Goal: Find specific page/section: Find specific page/section

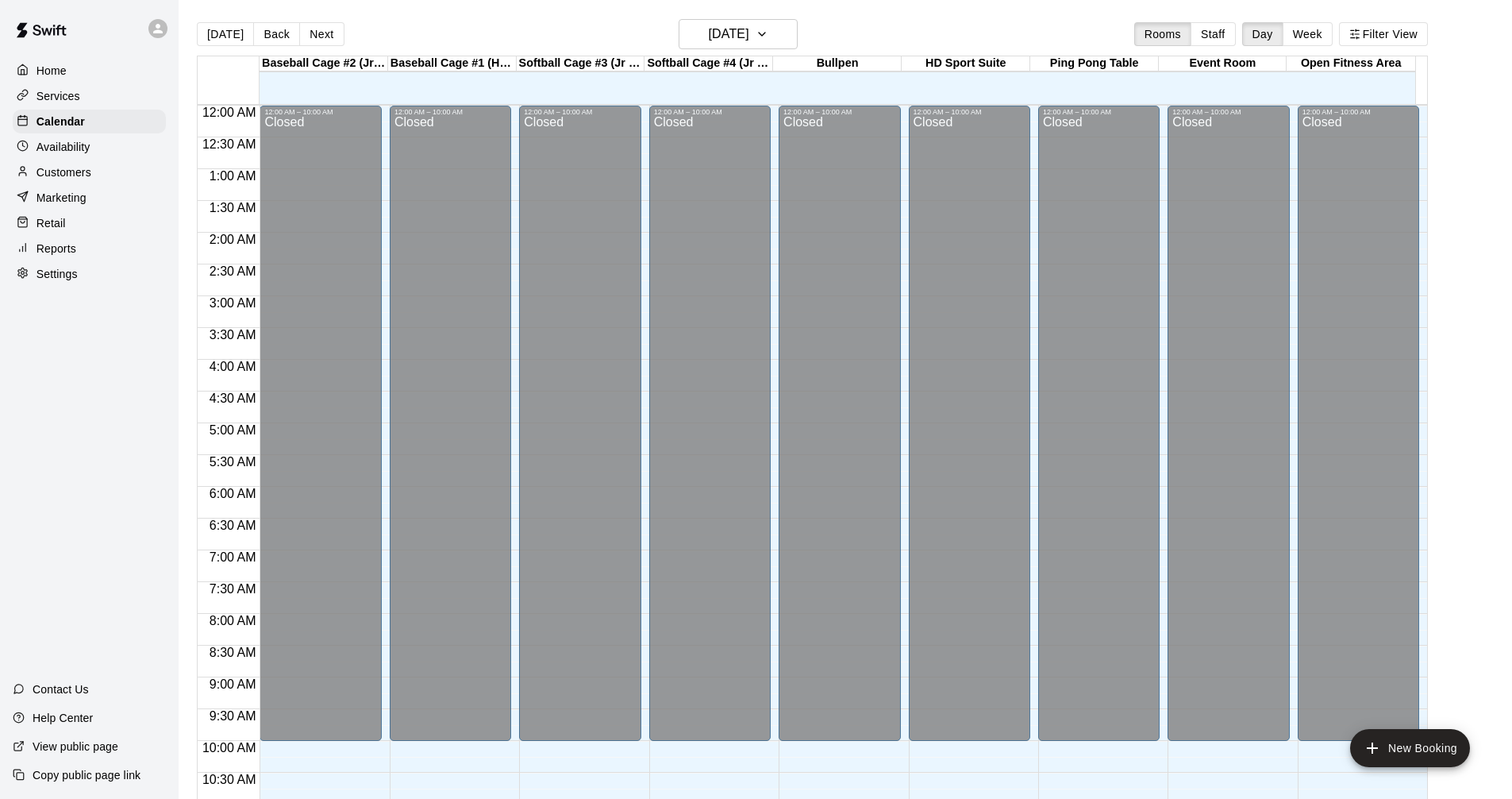
scroll to position [766, 0]
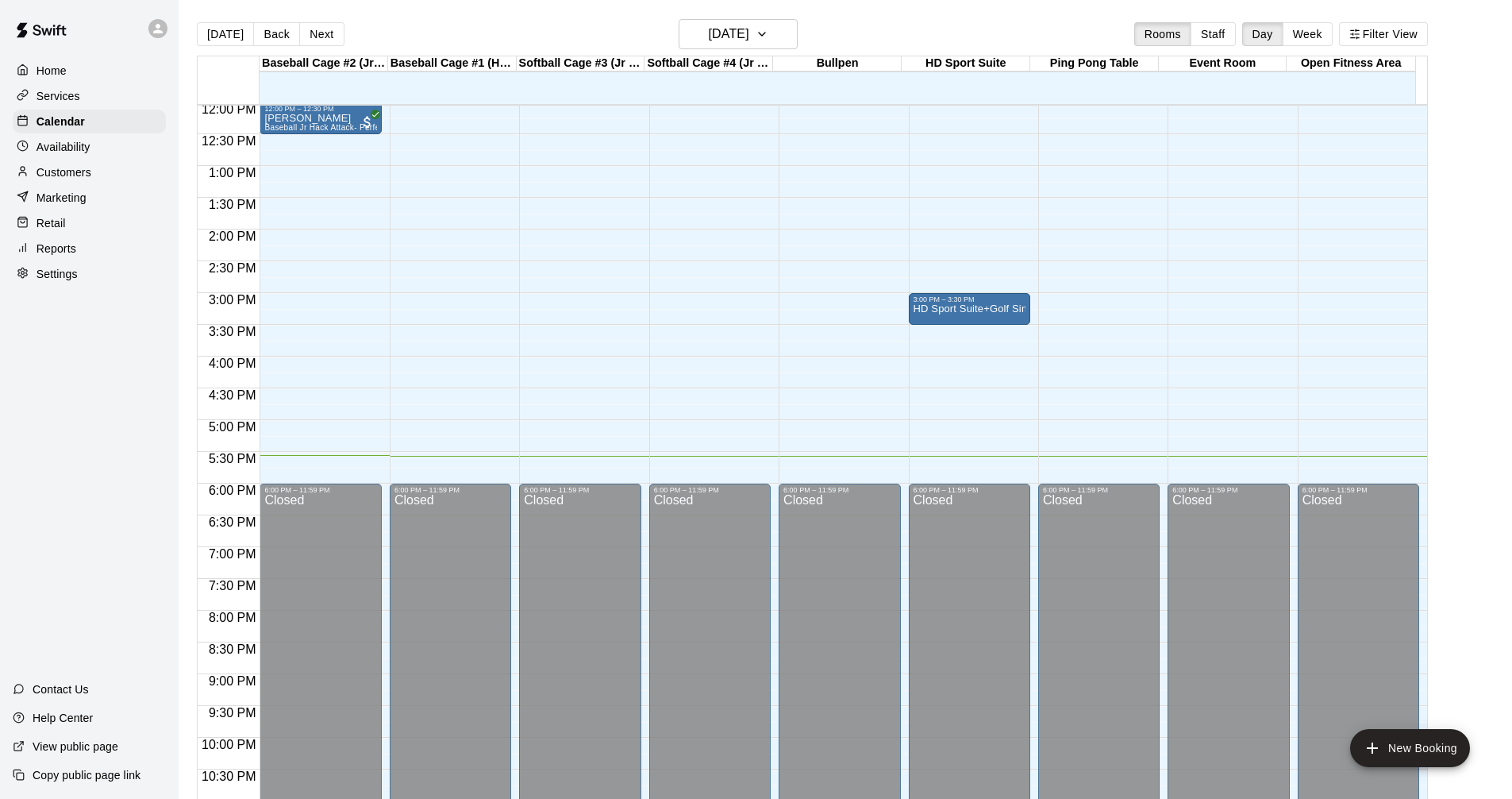
click at [87, 97] on div "Services" at bounding box center [89, 95] width 153 height 23
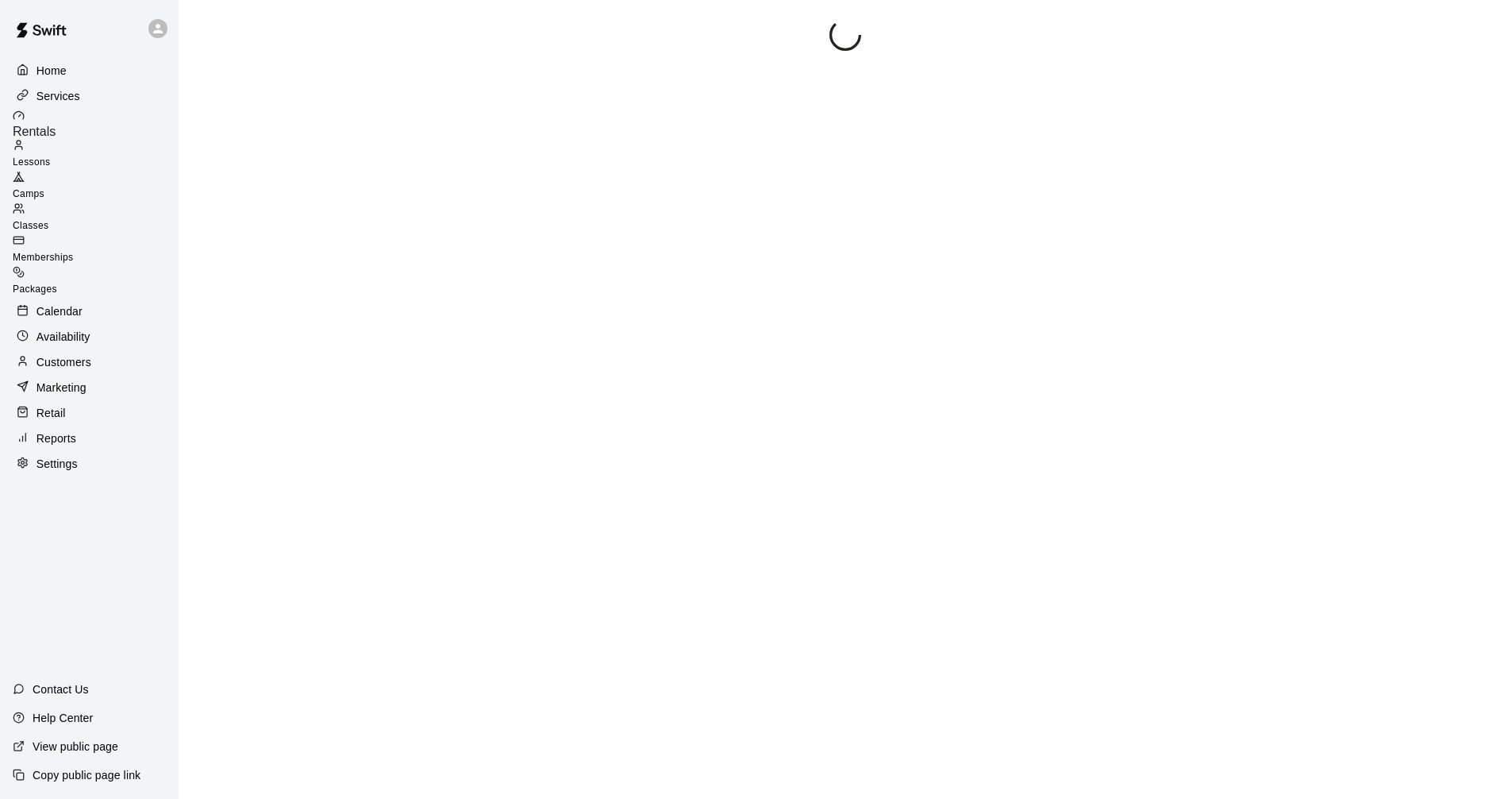
click at [74, 304] on p "Calendar" at bounding box center [59, 311] width 46 height 16
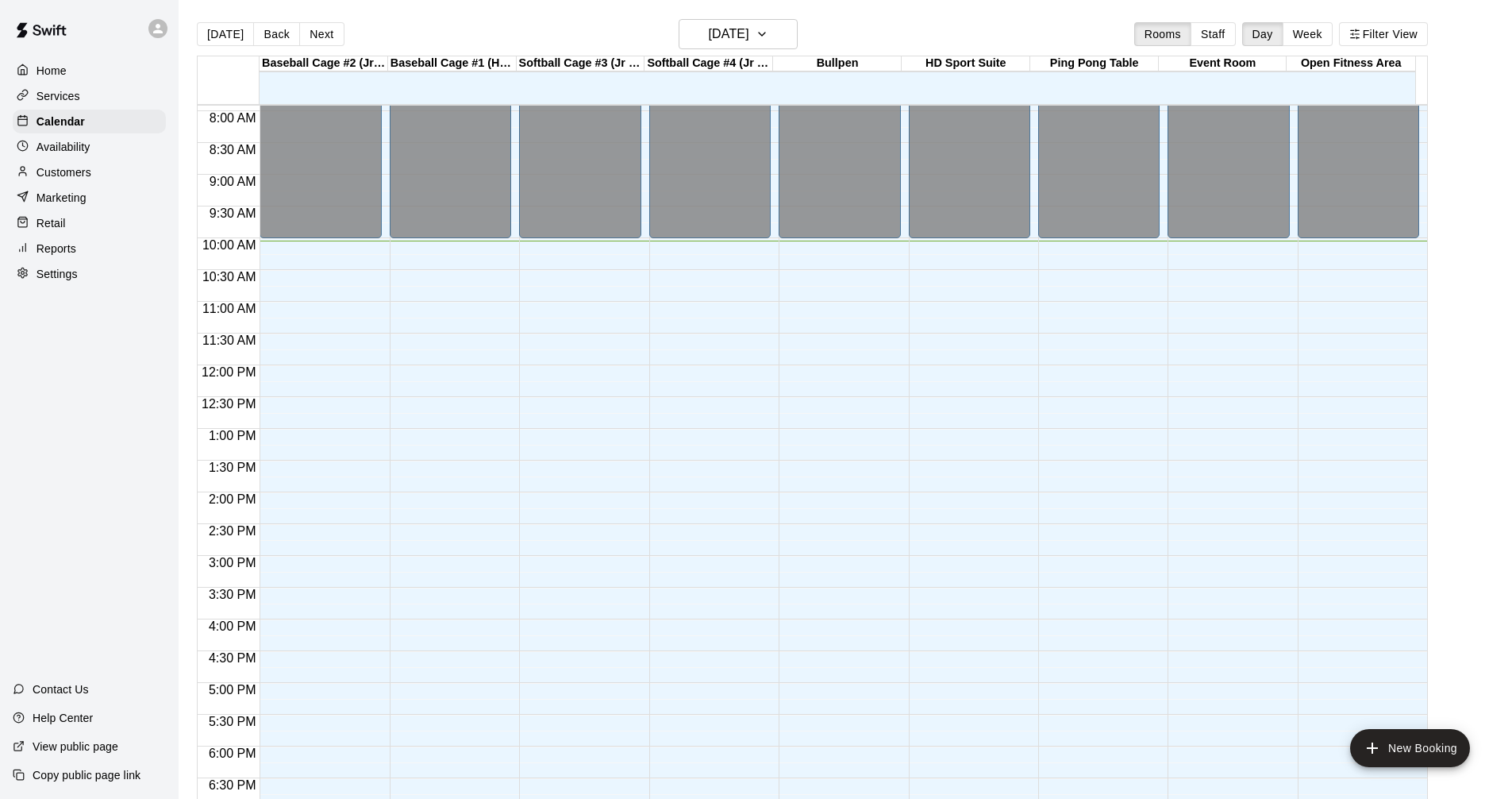
scroll to position [497, 0]
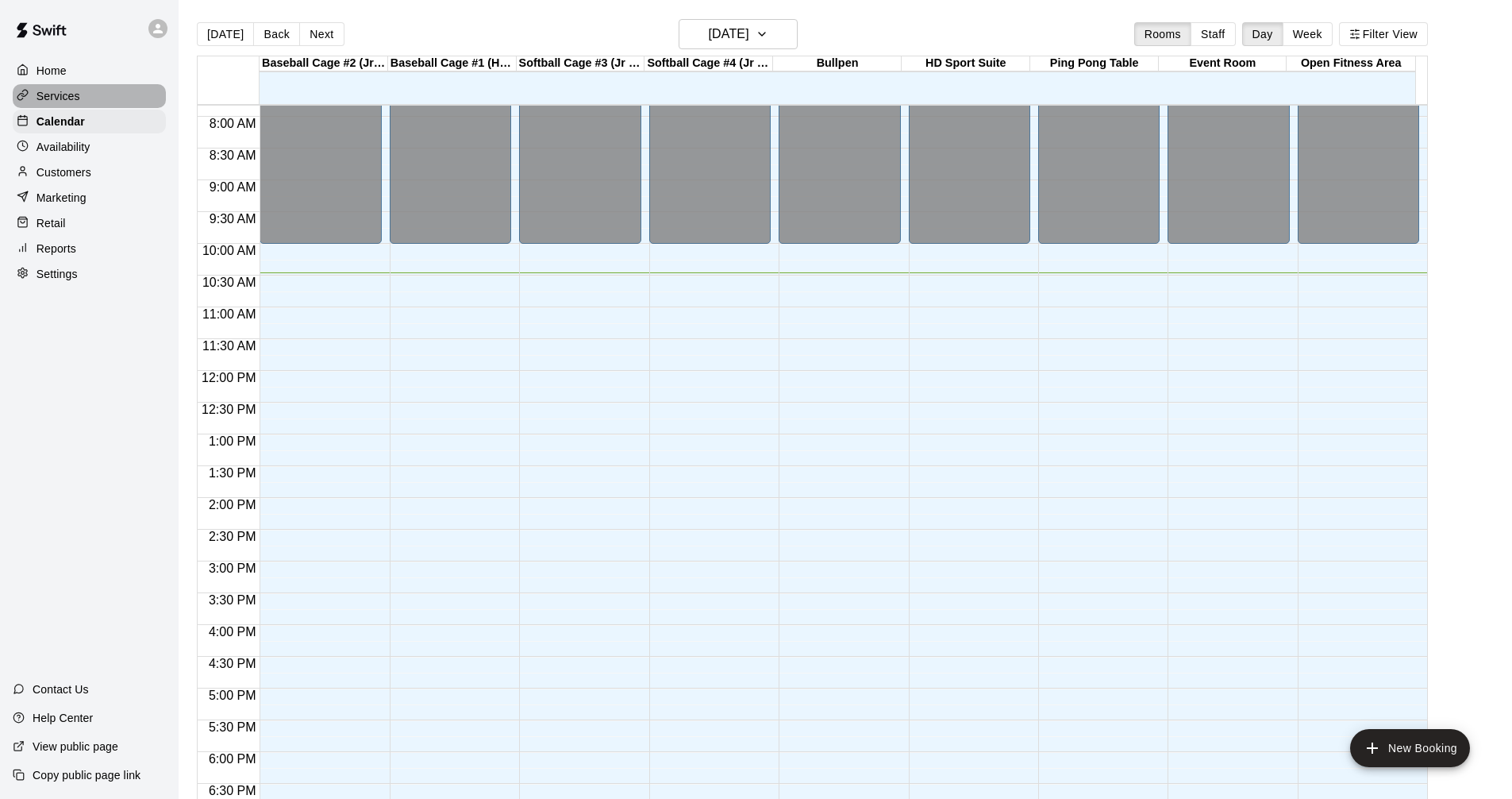
click at [126, 86] on div "Services" at bounding box center [89, 95] width 153 height 23
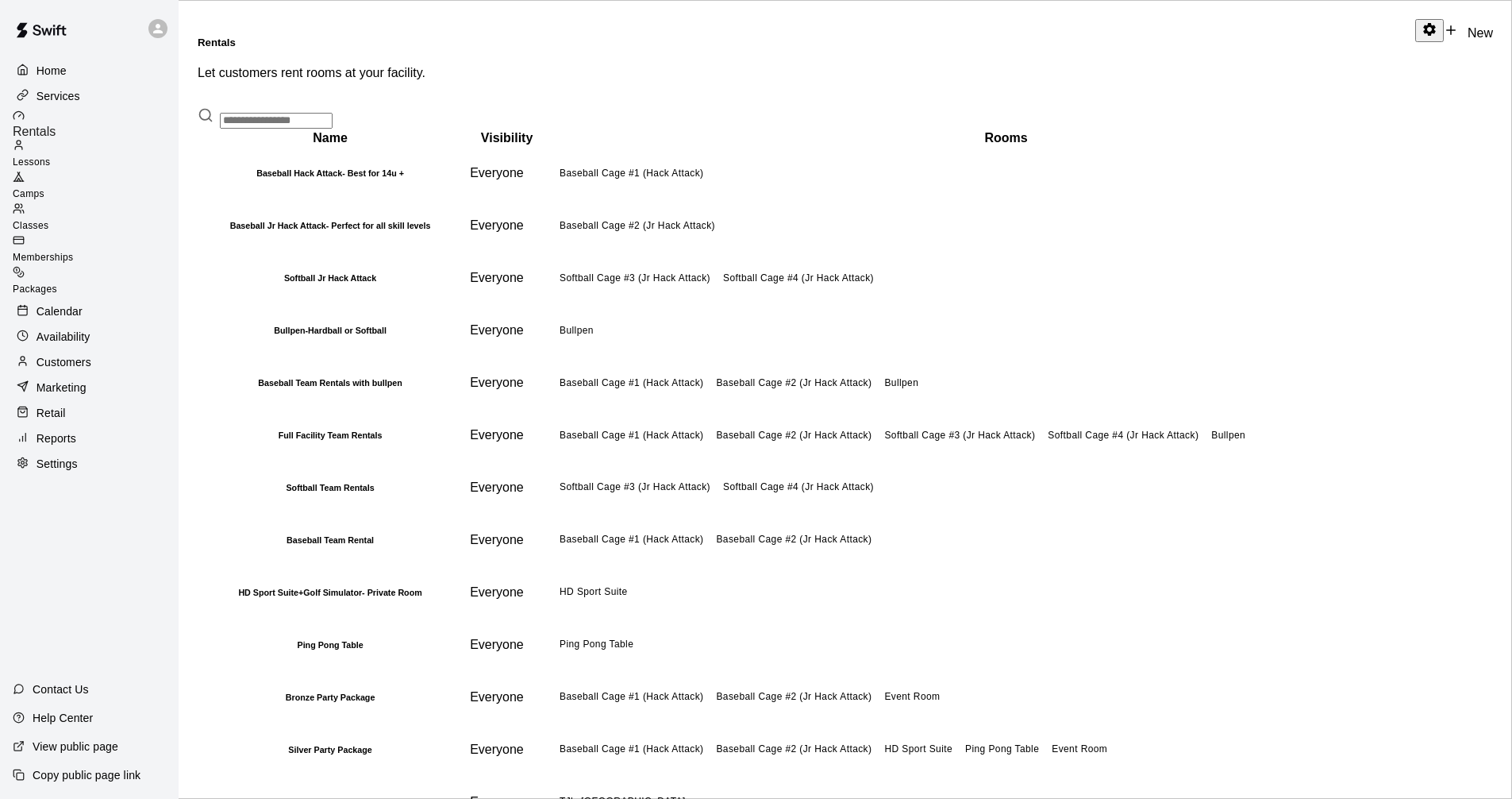
click at [76, 304] on p "Calendar" at bounding box center [59, 311] width 46 height 16
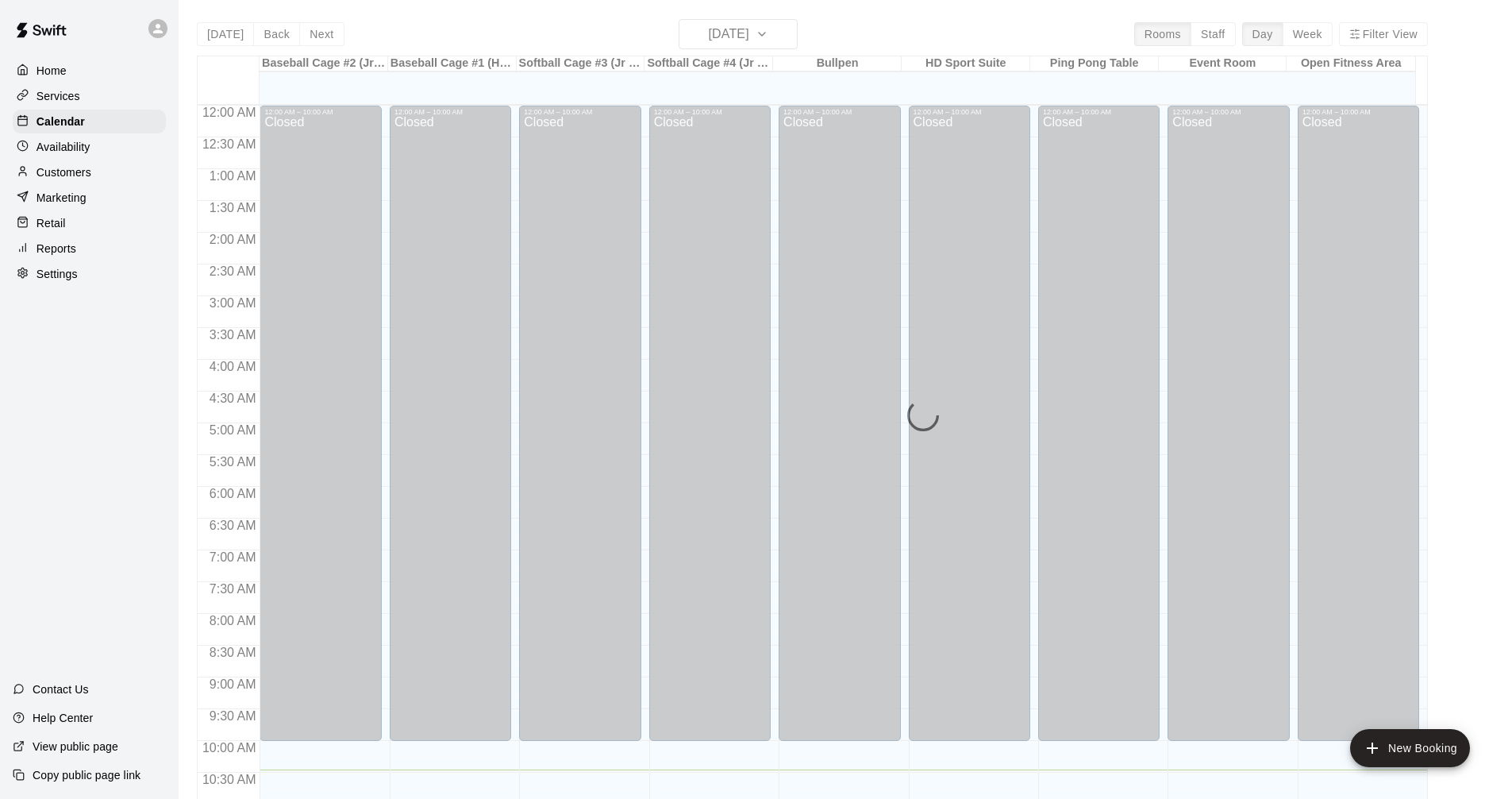
scroll to position [665, 0]
